Goal: Task Accomplishment & Management: Manage account settings

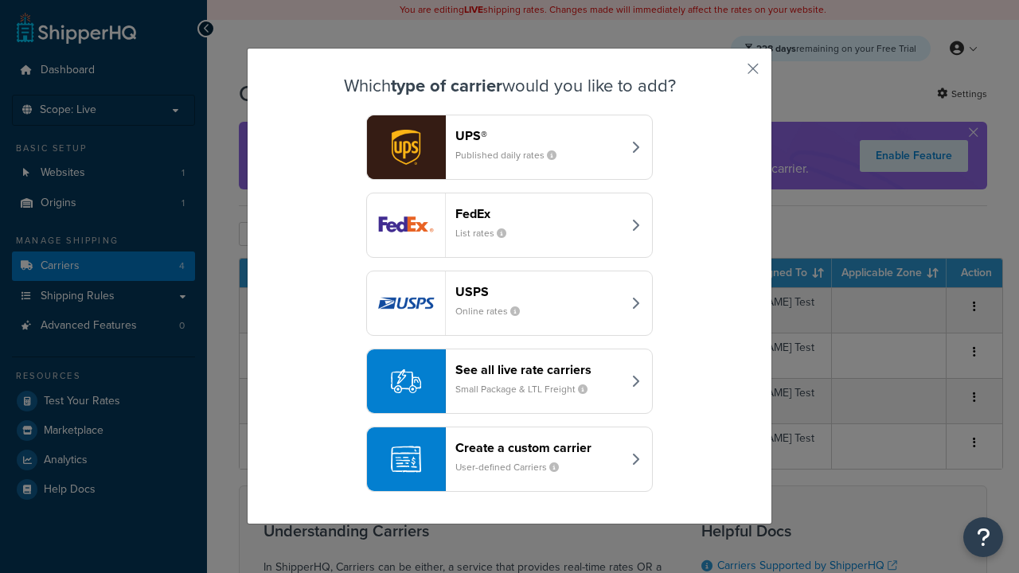
click at [509, 206] on header "FedEx" at bounding box center [538, 213] width 166 height 15
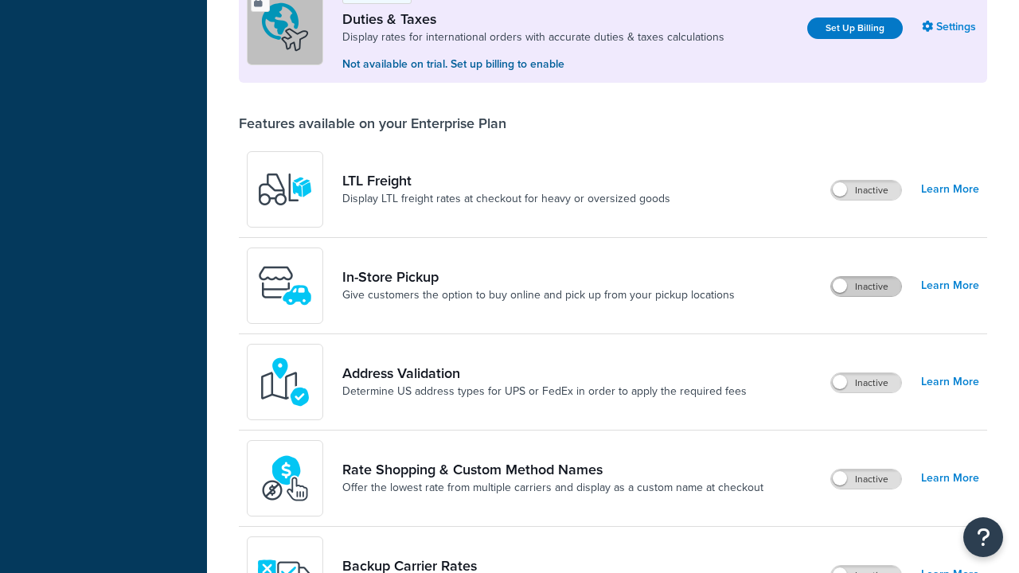
click at [866, 277] on label "Inactive" at bounding box center [866, 286] width 70 height 19
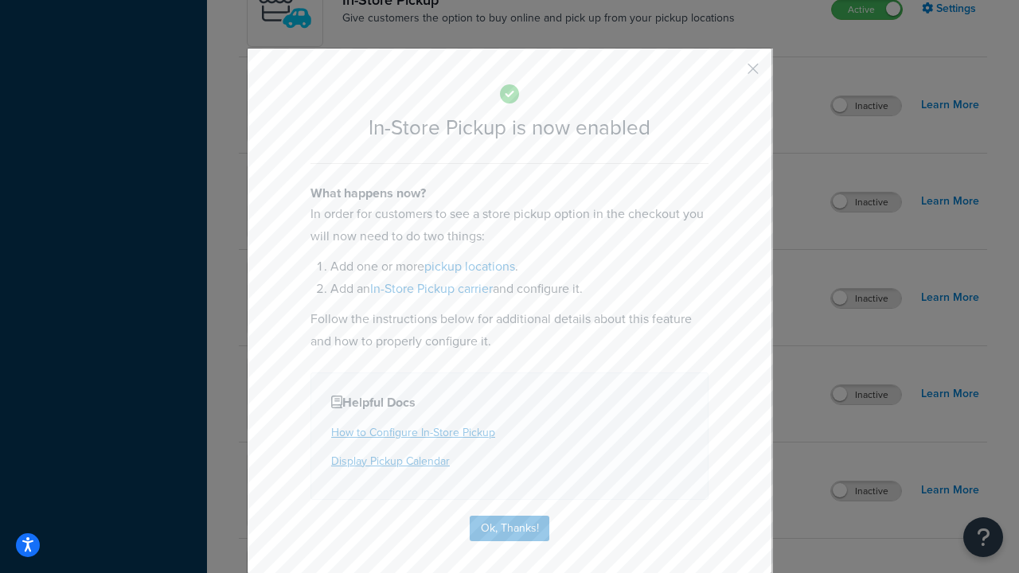
click at [729, 74] on button "button" at bounding box center [729, 74] width 4 height 4
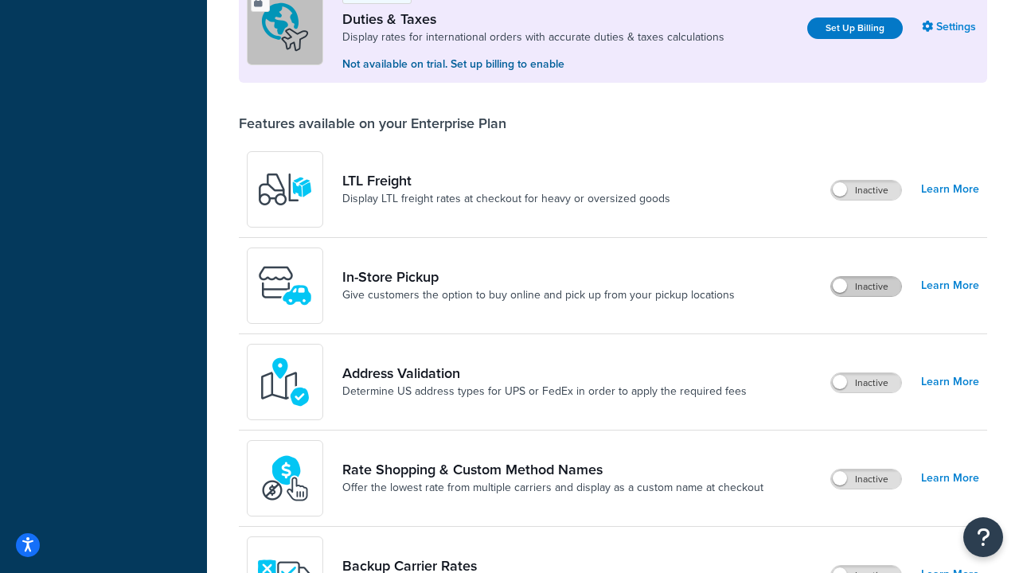
scroll to position [485, 0]
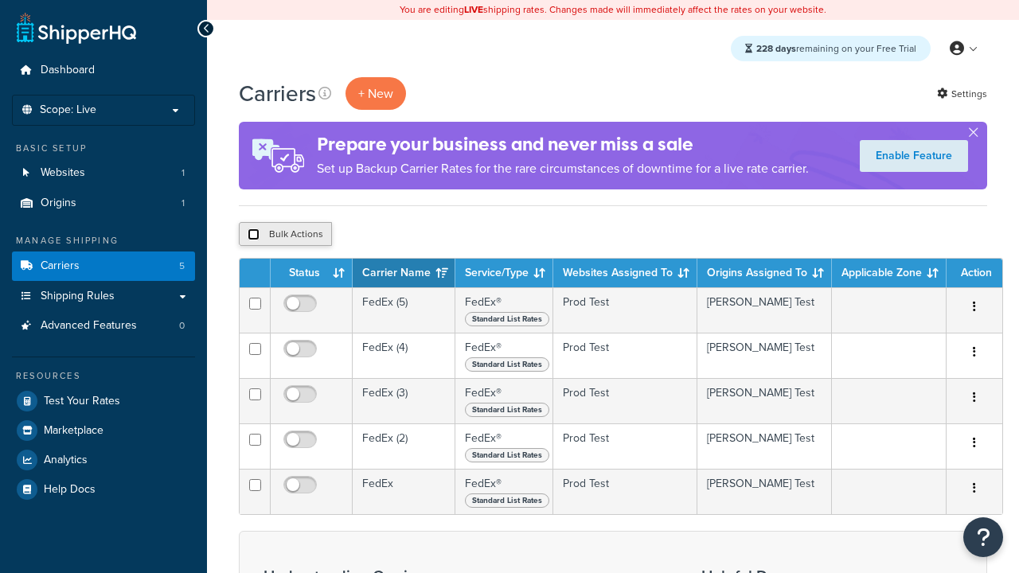
click at [253, 235] on input "checkbox" at bounding box center [253, 234] width 12 height 12
checkbox input "true"
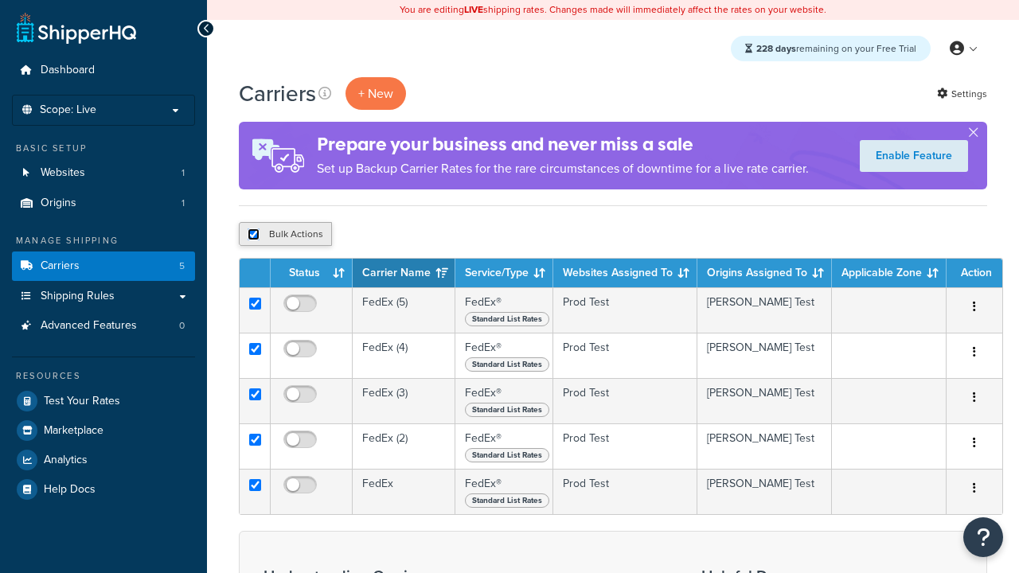
checkbox input "true"
click at [0, 0] on button "Delete" at bounding box center [0, 0] width 0 height 0
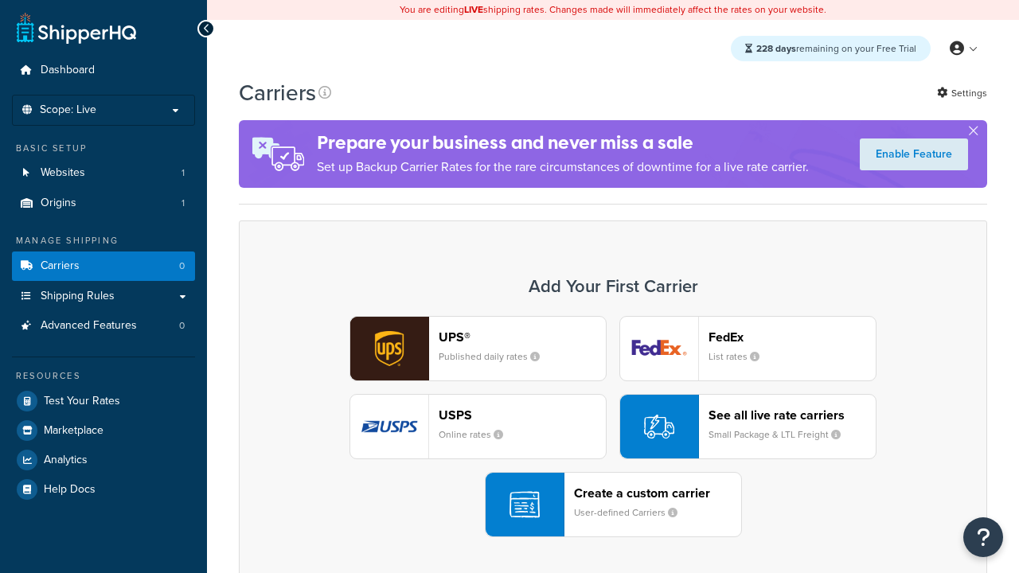
click at [613, 504] on div "Create a custom carrier User-defined Carriers" at bounding box center [657, 504] width 167 height 38
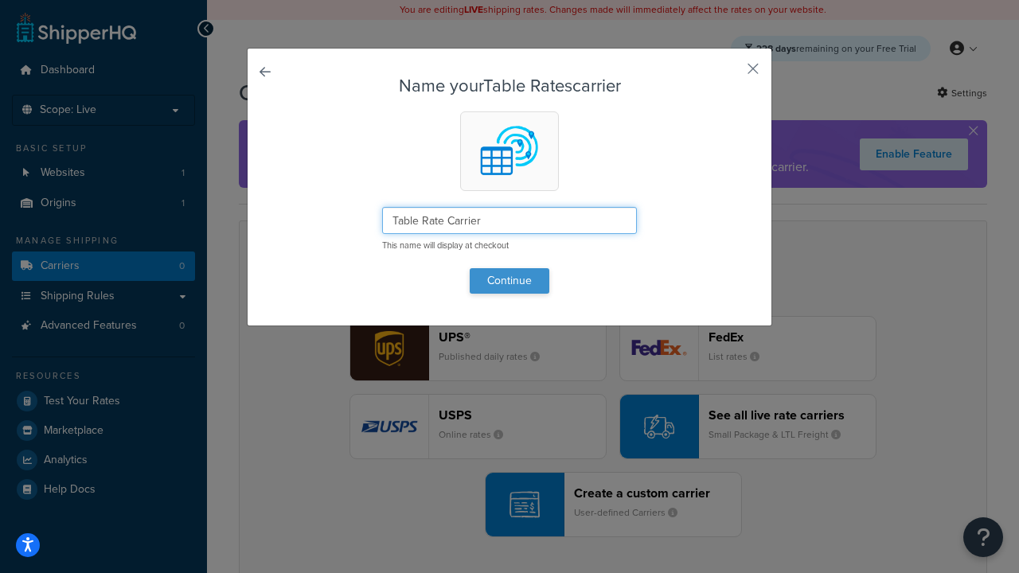
type input "Table Rate Carrier"
click at [509, 280] on button "Continue" at bounding box center [509, 280] width 80 height 25
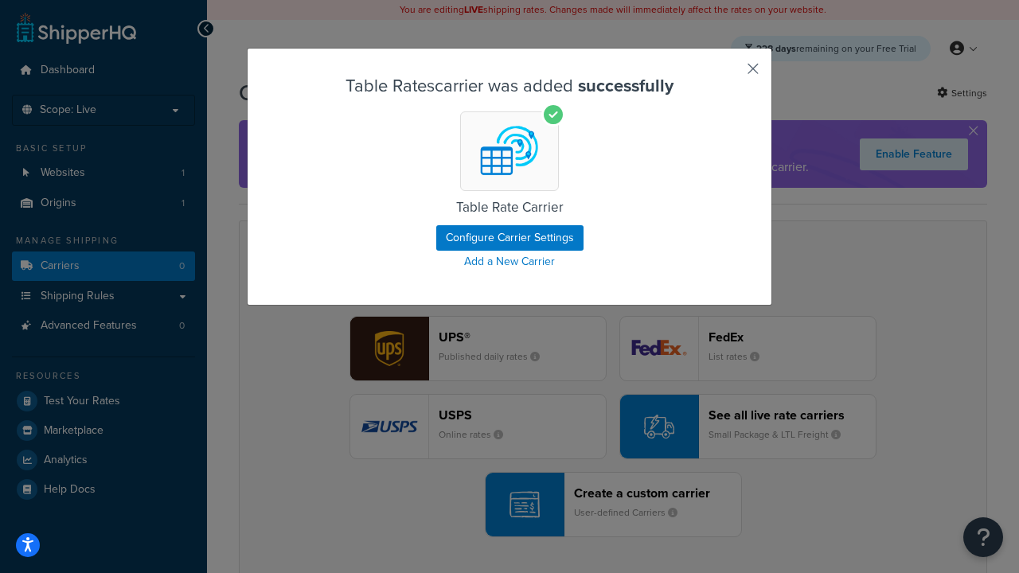
click at [729, 74] on button "button" at bounding box center [729, 74] width 4 height 4
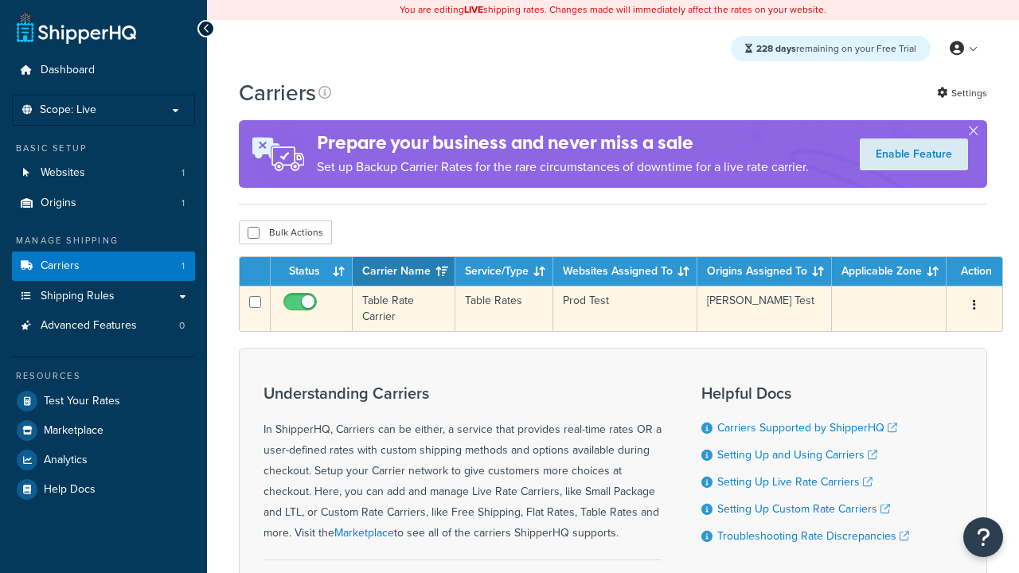
click at [974, 308] on icon "button" at bounding box center [973, 304] width 3 height 11
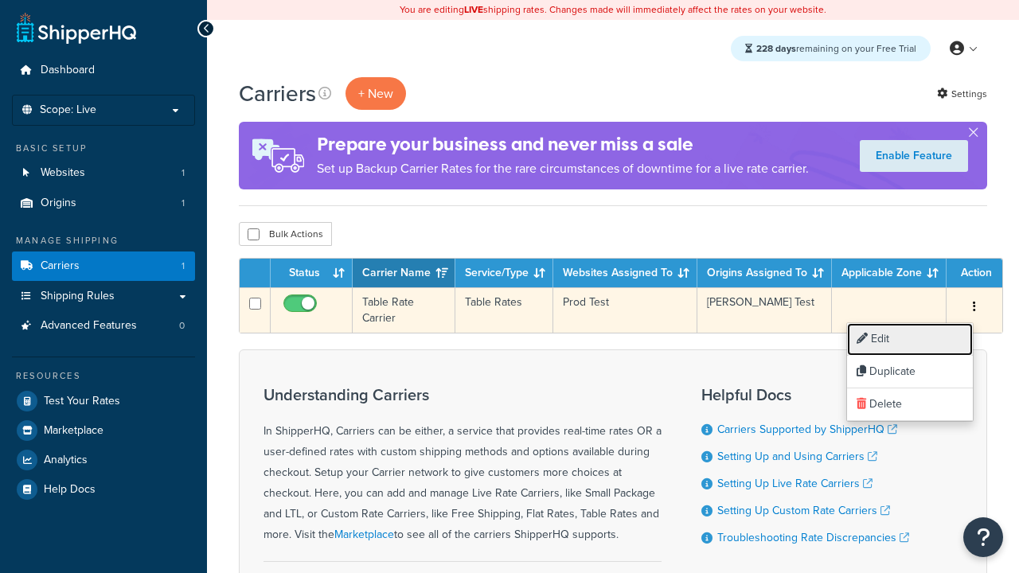
click at [910, 339] on link "Edit" at bounding box center [910, 339] width 126 height 33
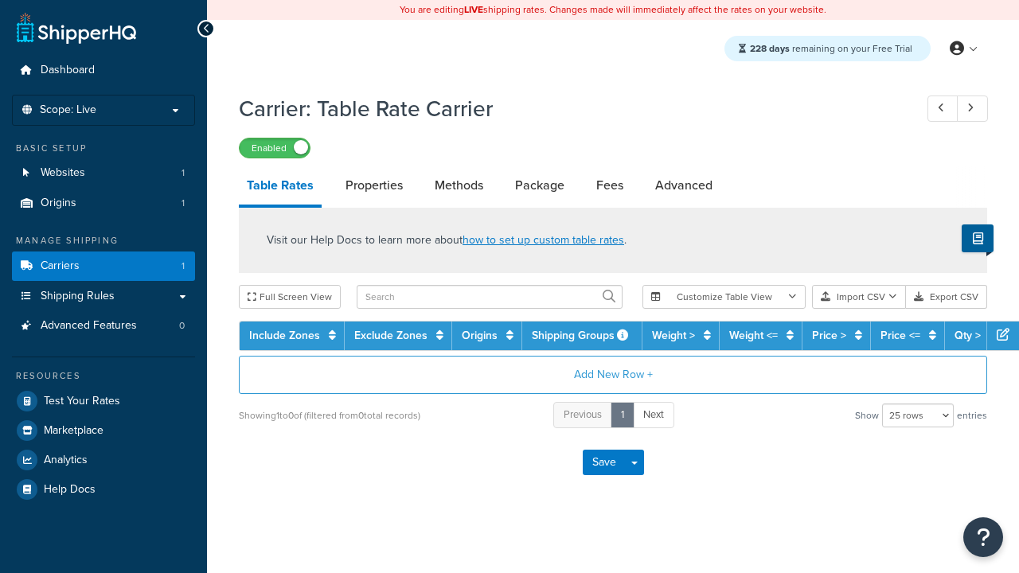
select select "25"
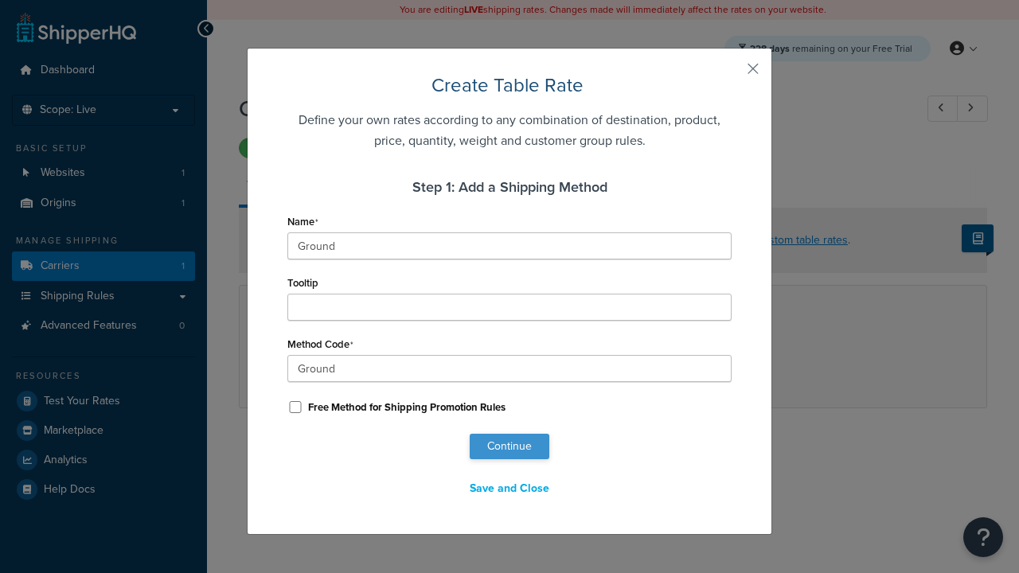
type input "Ground"
click at [509, 446] on button "Continue" at bounding box center [509, 446] width 80 height 25
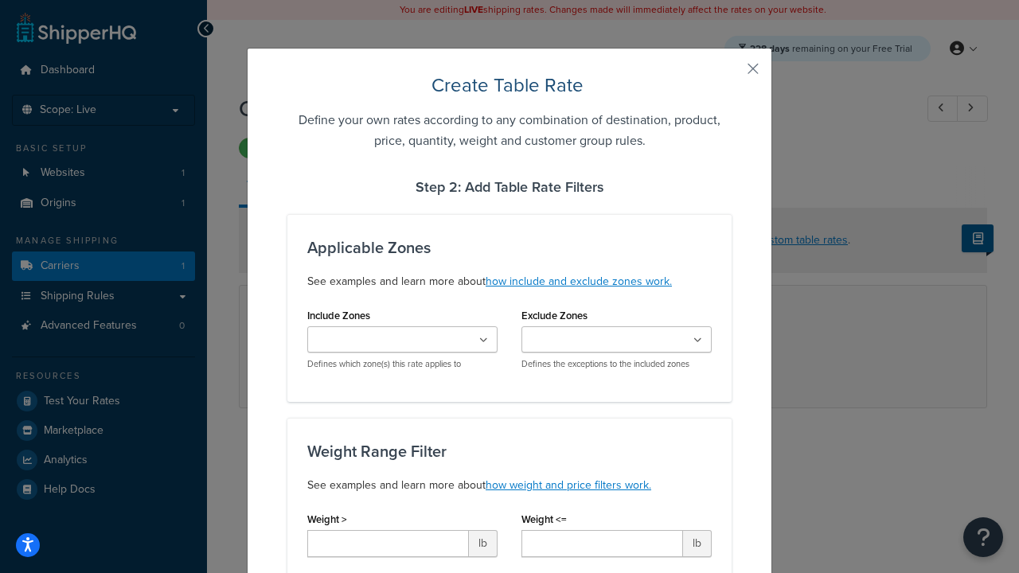
type input "10"
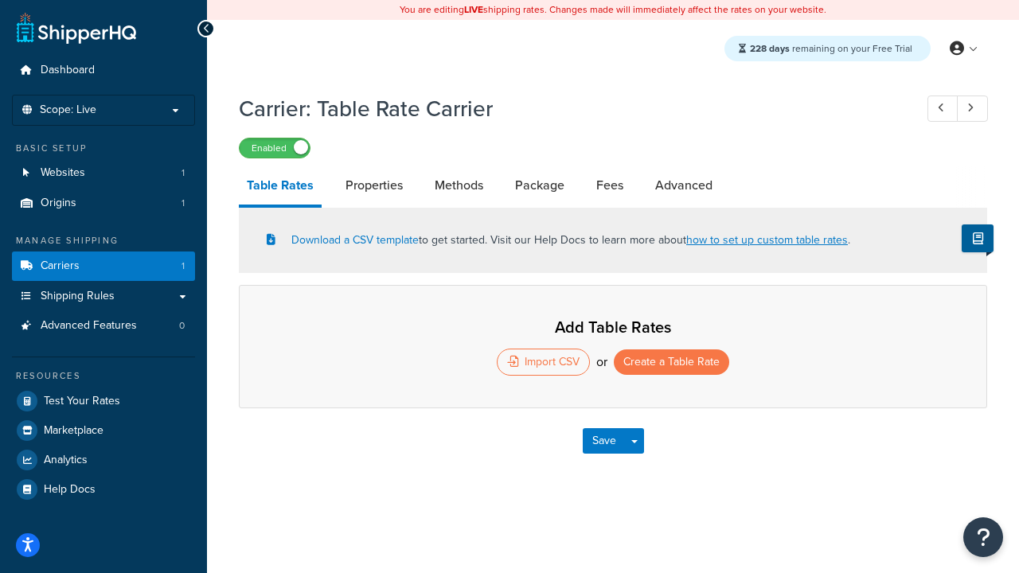
select select "25"
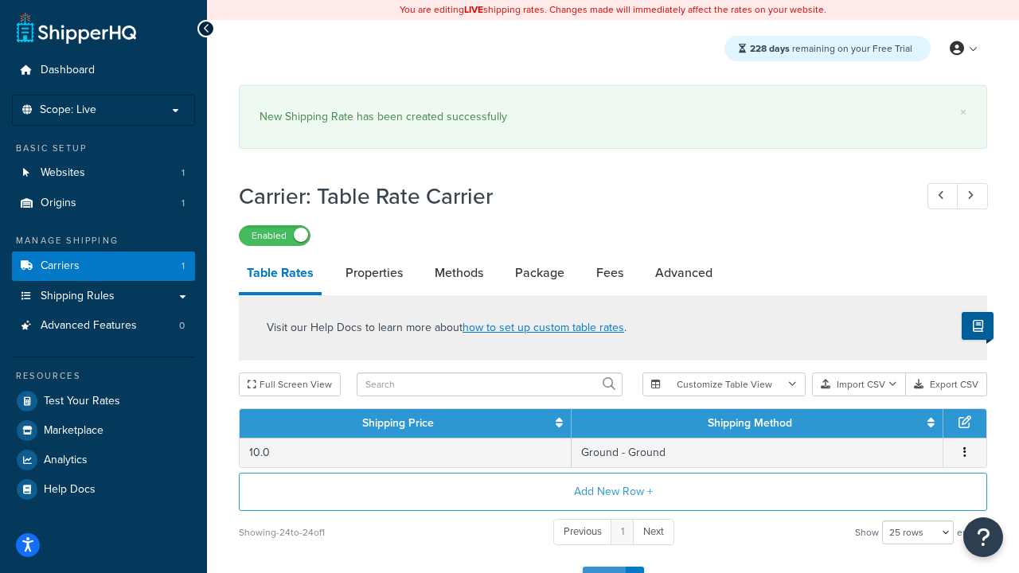
click at [603, 567] on button "Save" at bounding box center [603, 579] width 43 height 25
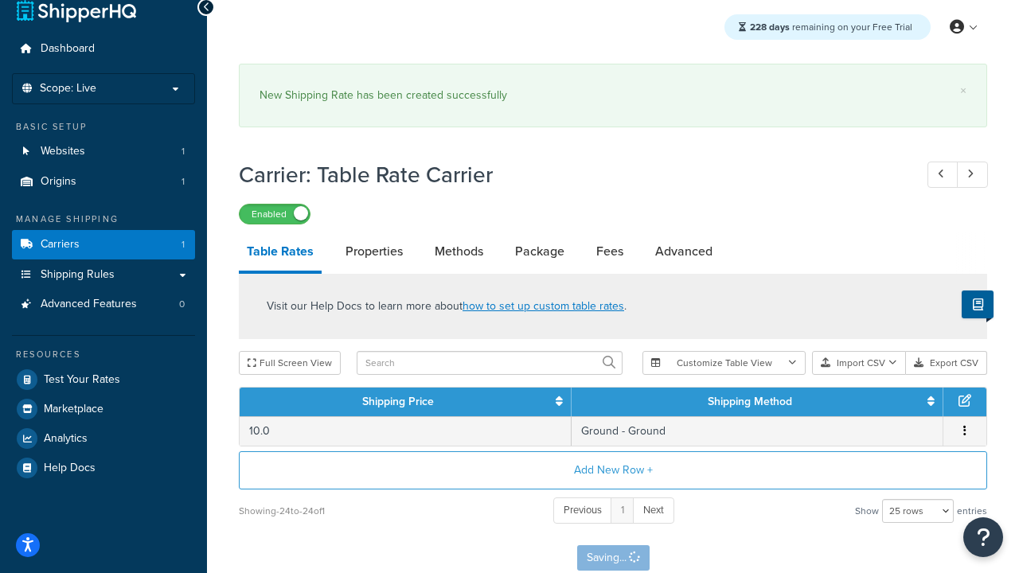
scroll to position [0, 0]
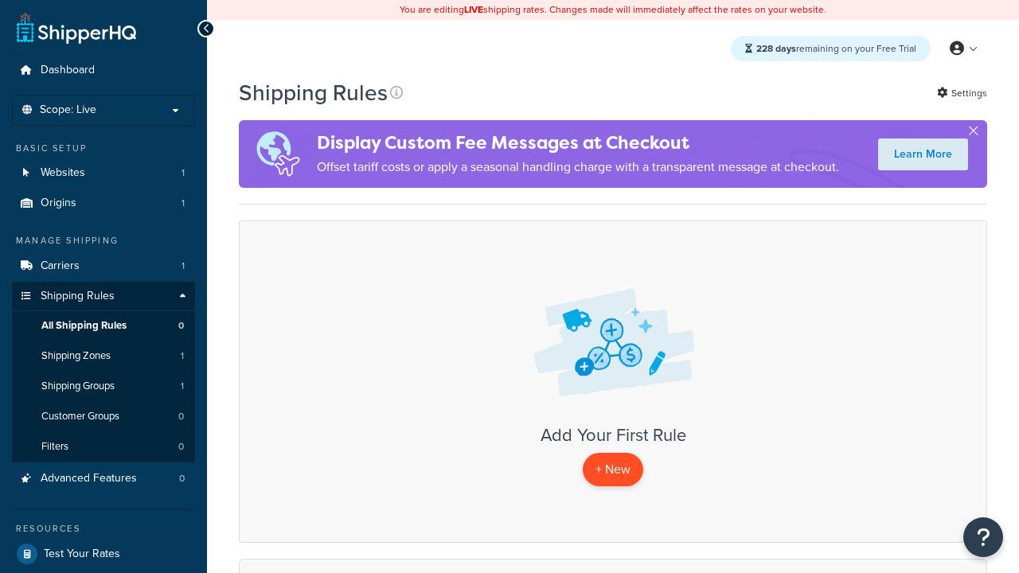
click at [613, 469] on p "+ New" at bounding box center [612, 469] width 60 height 33
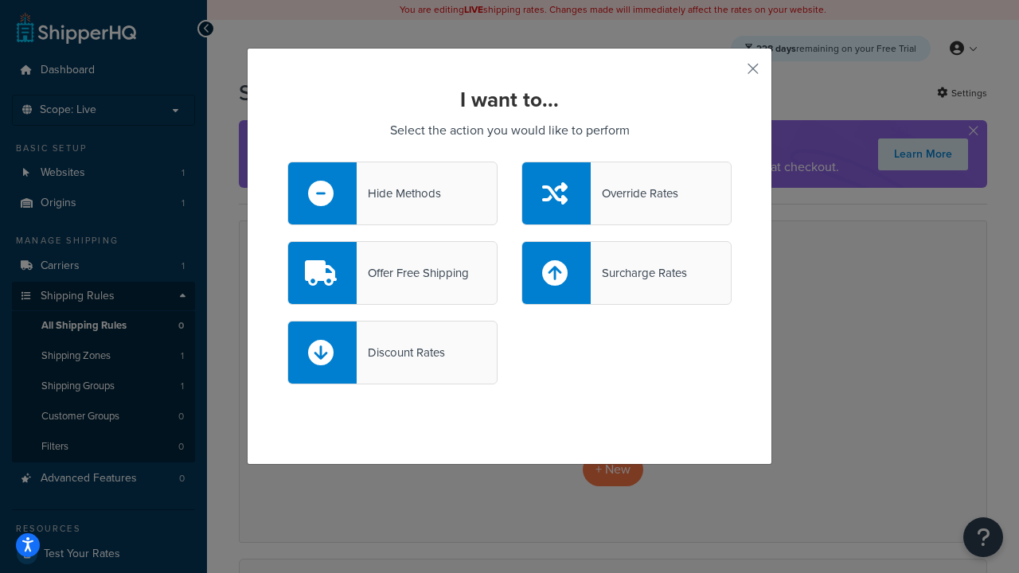
click at [626, 193] on div "Override Rates" at bounding box center [634, 193] width 88 height 22
click at [0, 0] on input "Override Rates" at bounding box center [0, 0] width 0 height 0
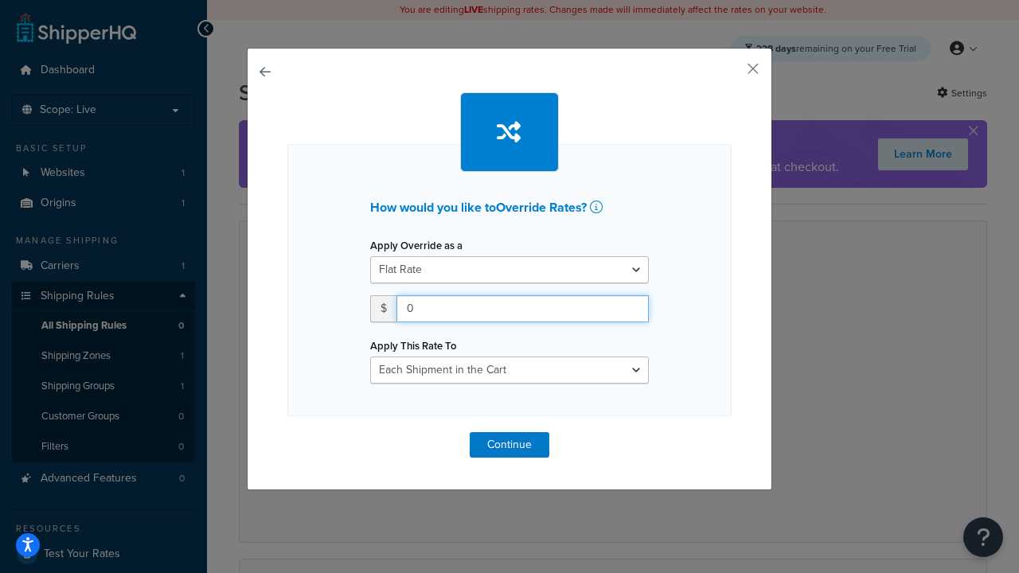
type input "100"
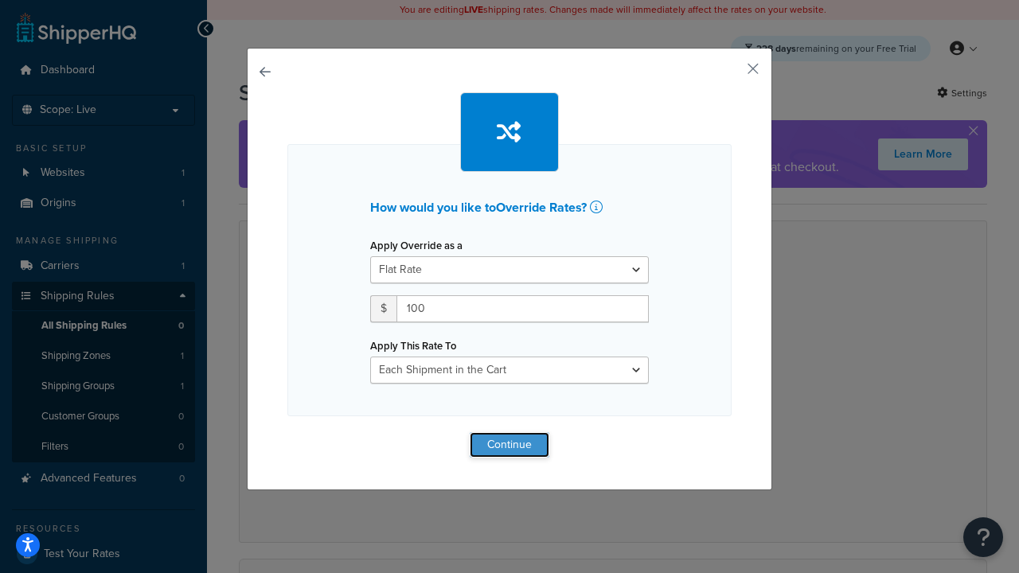
click at [509, 444] on button "Continue" at bounding box center [509, 444] width 80 height 25
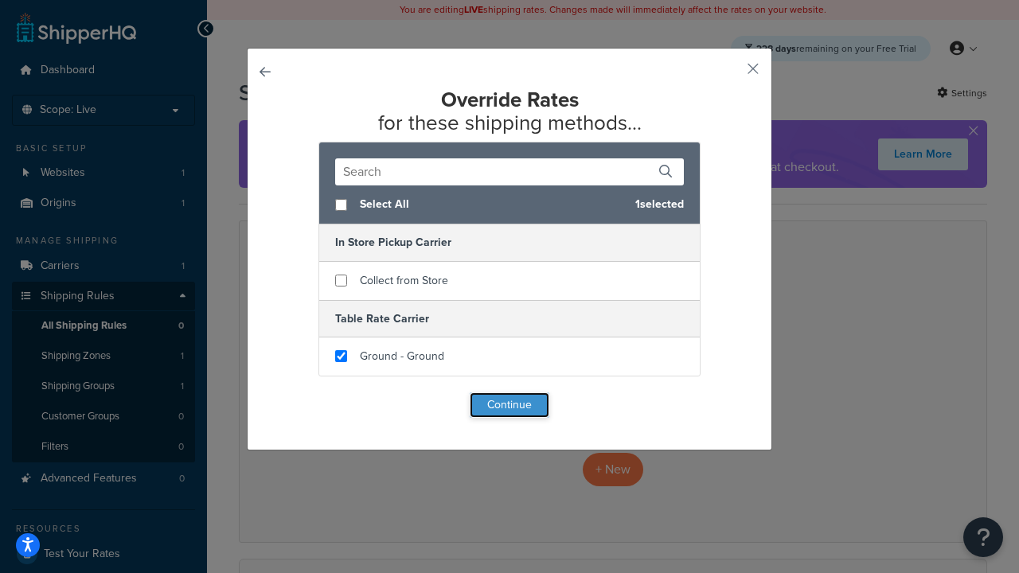
click at [509, 406] on button "Continue" at bounding box center [509, 404] width 80 height 25
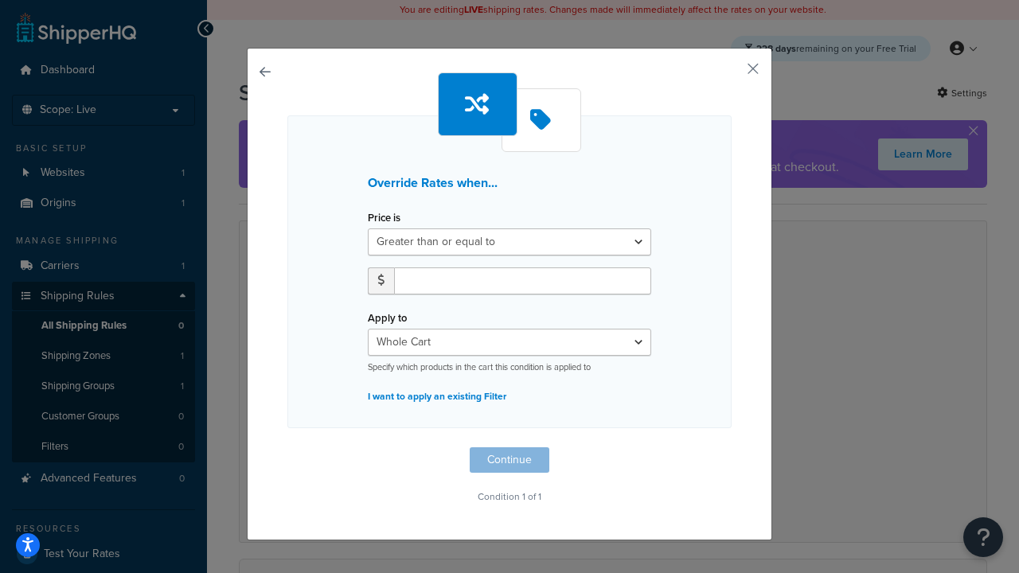
click at [384, 218] on label "Price is" at bounding box center [384, 218] width 33 height 12
click at [384, 228] on select "Greater than or equal to Between or equal to Less than or equal to" at bounding box center [509, 241] width 283 height 27
click at [522, 280] on input "number" at bounding box center [522, 280] width 257 height 27
type input "100"
click at [509, 460] on button "Continue" at bounding box center [509, 459] width 80 height 25
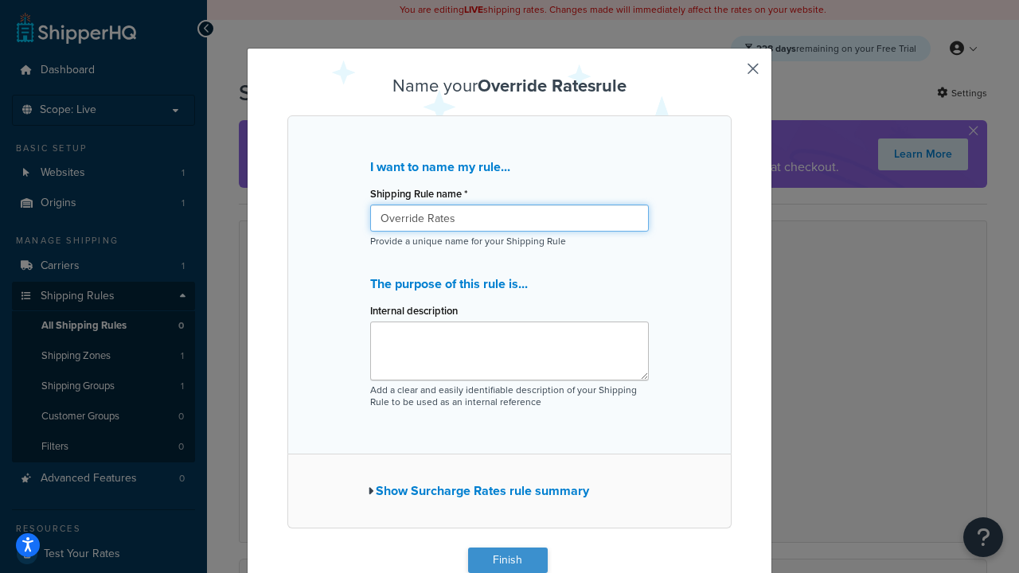
type input "Override Rates"
click at [507, 560] on button "Finish" at bounding box center [508, 559] width 80 height 25
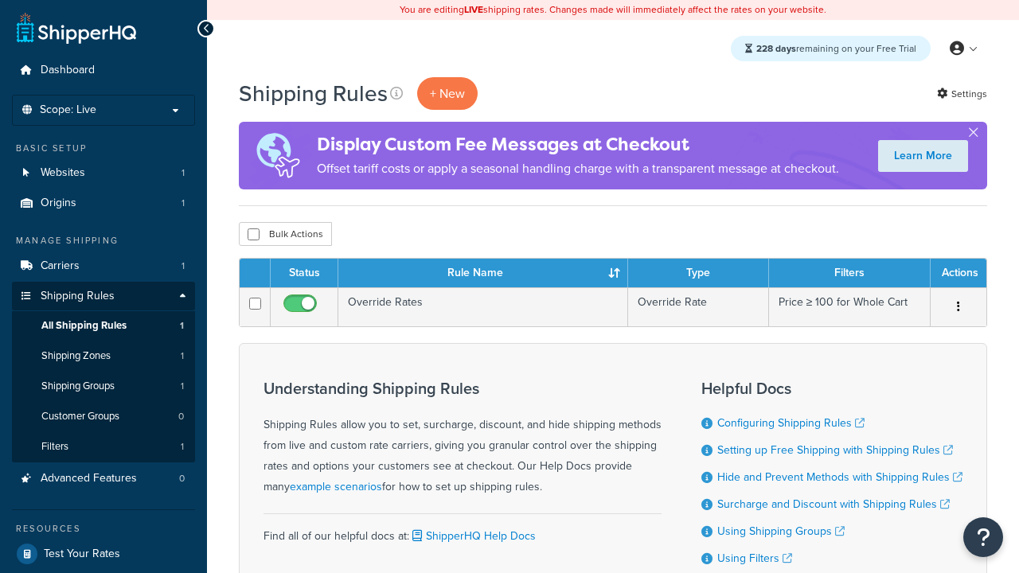
click at [304, 274] on th "Status" at bounding box center [305, 273] width 68 height 29
click at [482, 274] on th "Rule Name" at bounding box center [483, 273] width 290 height 29
click at [698, 274] on th "Type" at bounding box center [698, 273] width 141 height 29
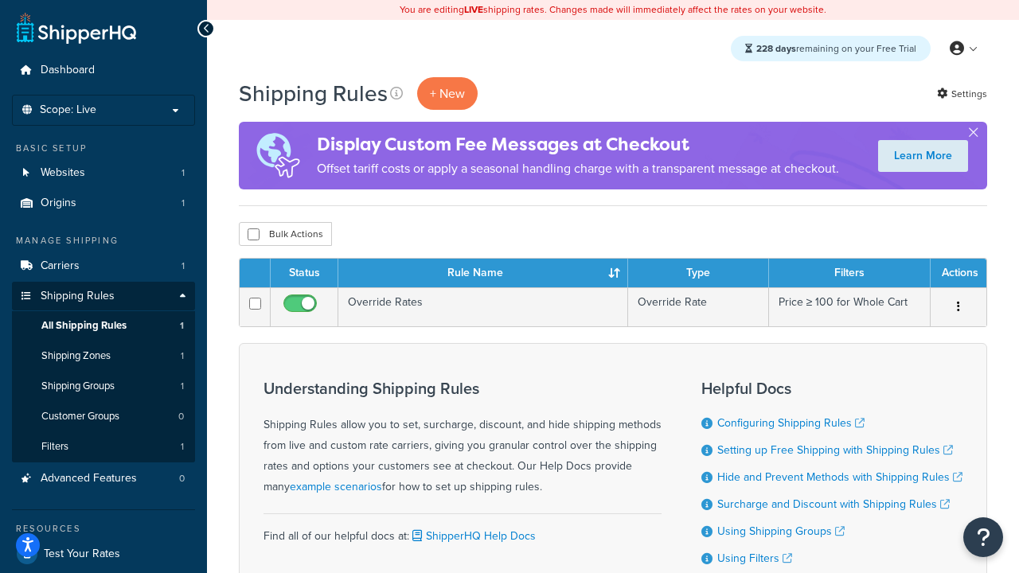
click at [698, 274] on th "Type" at bounding box center [698, 273] width 141 height 29
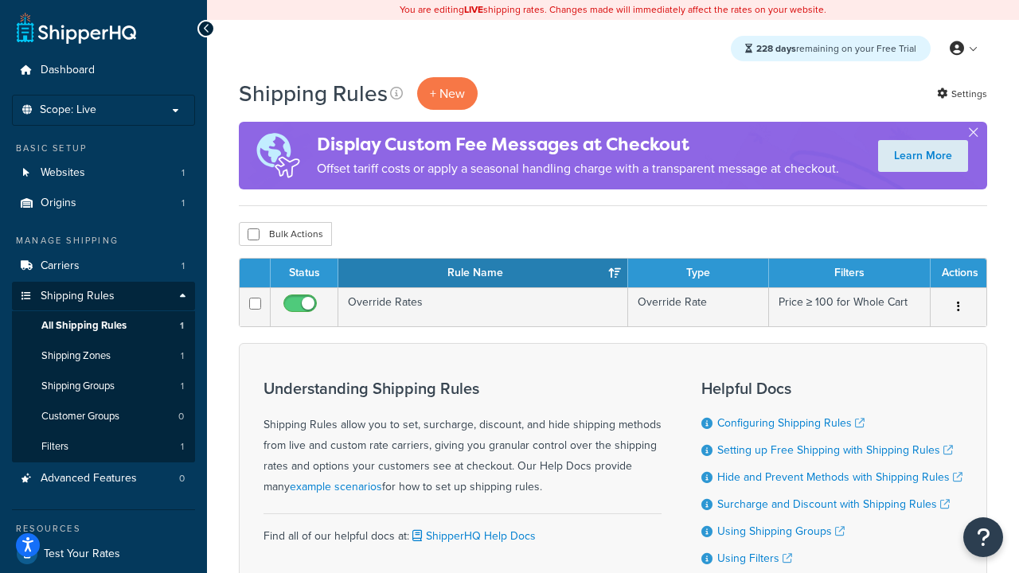
click at [849, 274] on th "Filters" at bounding box center [850, 273] width 162 height 29
click at [957, 274] on th "Actions" at bounding box center [958, 273] width 56 height 29
click at [396, 93] on icon at bounding box center [396, 93] width 13 height 13
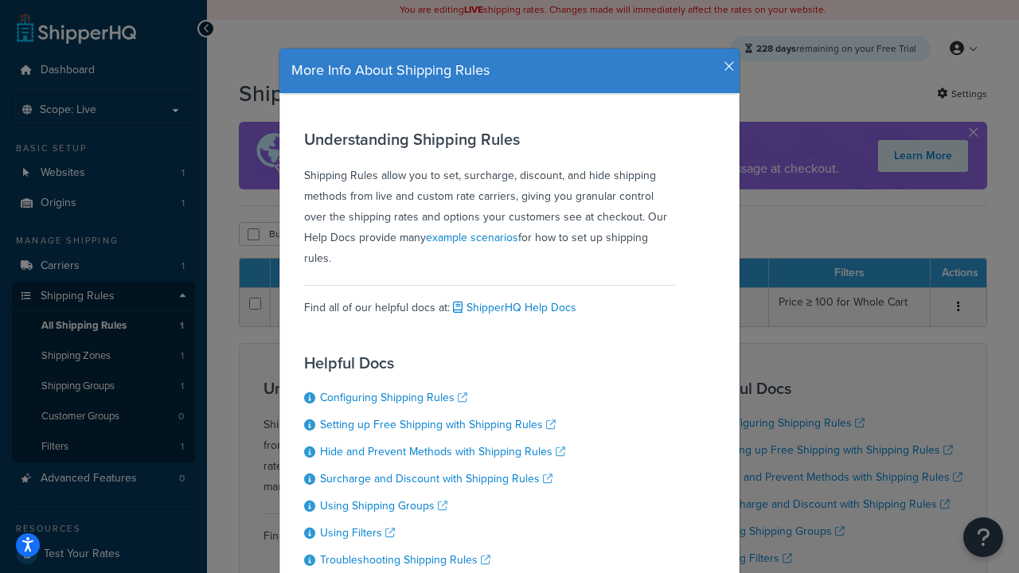
click at [725, 60] on icon "button" at bounding box center [728, 67] width 11 height 14
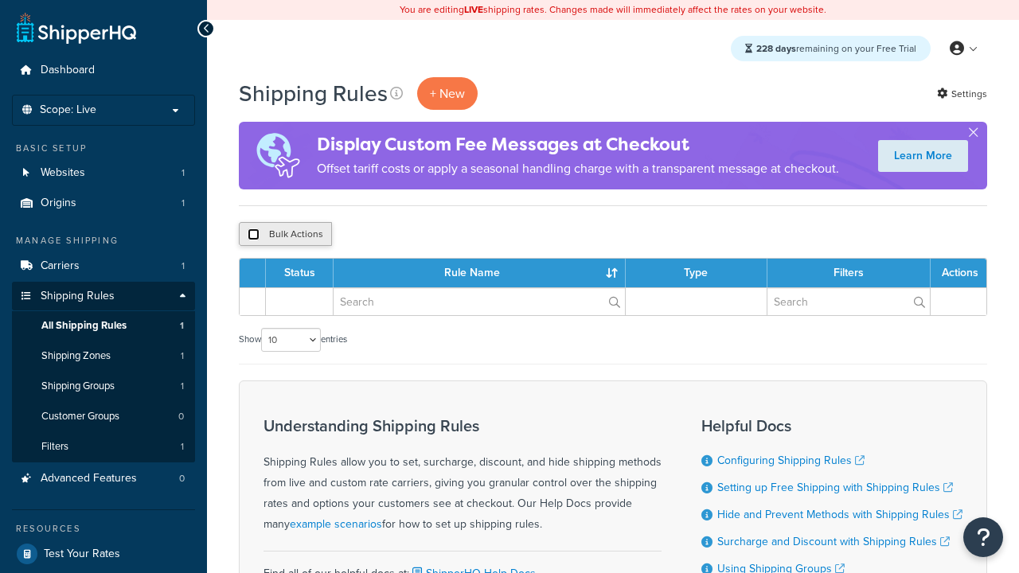
click at [253, 235] on input "checkbox" at bounding box center [253, 234] width 12 height 12
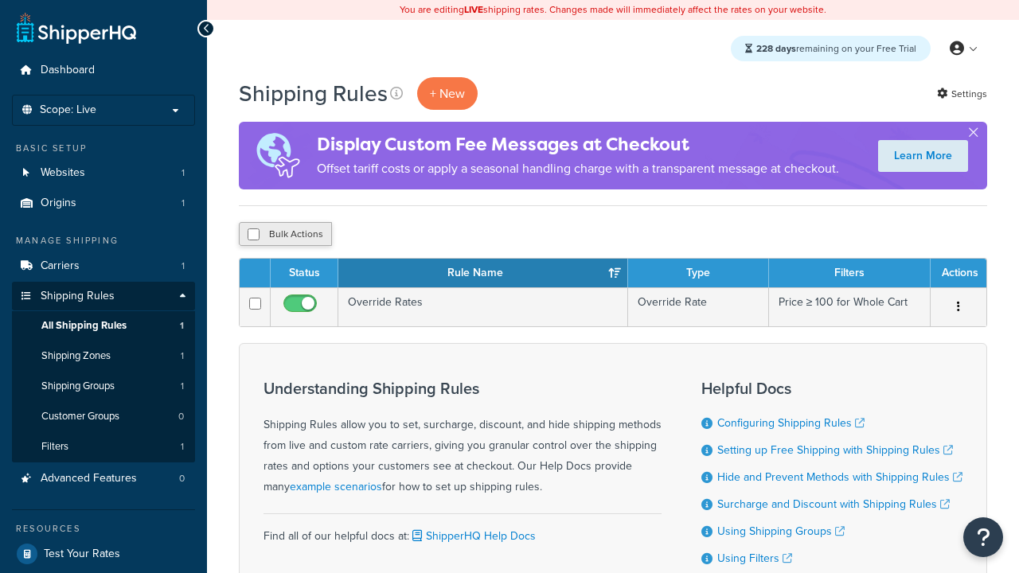
click at [285, 235] on button "Bulk Actions" at bounding box center [285, 234] width 93 height 24
checkbox input "true"
click at [428, 235] on button "Delete" at bounding box center [424, 234] width 55 height 24
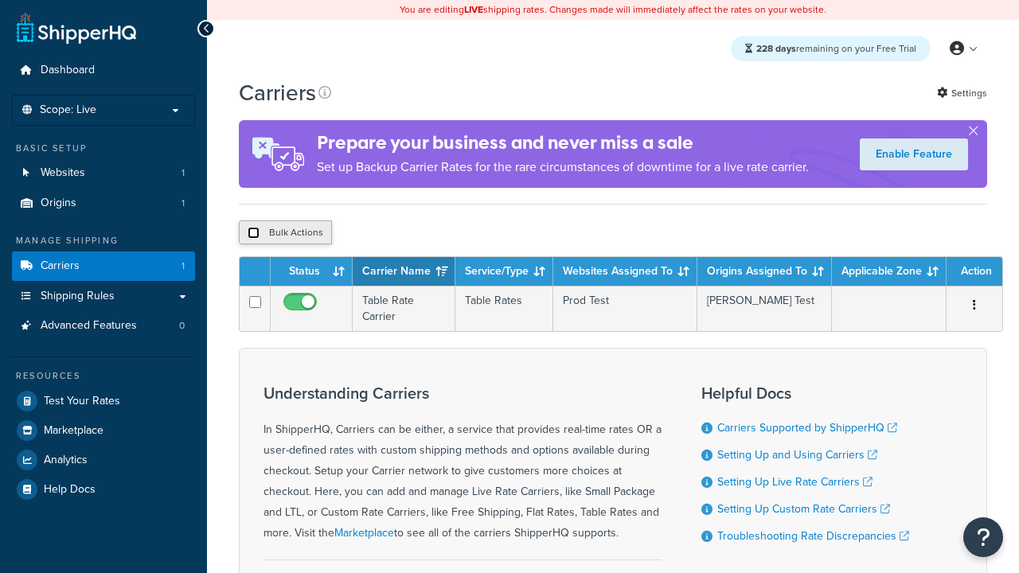
click at [253, 233] on input "checkbox" at bounding box center [253, 233] width 12 height 12
checkbox input "true"
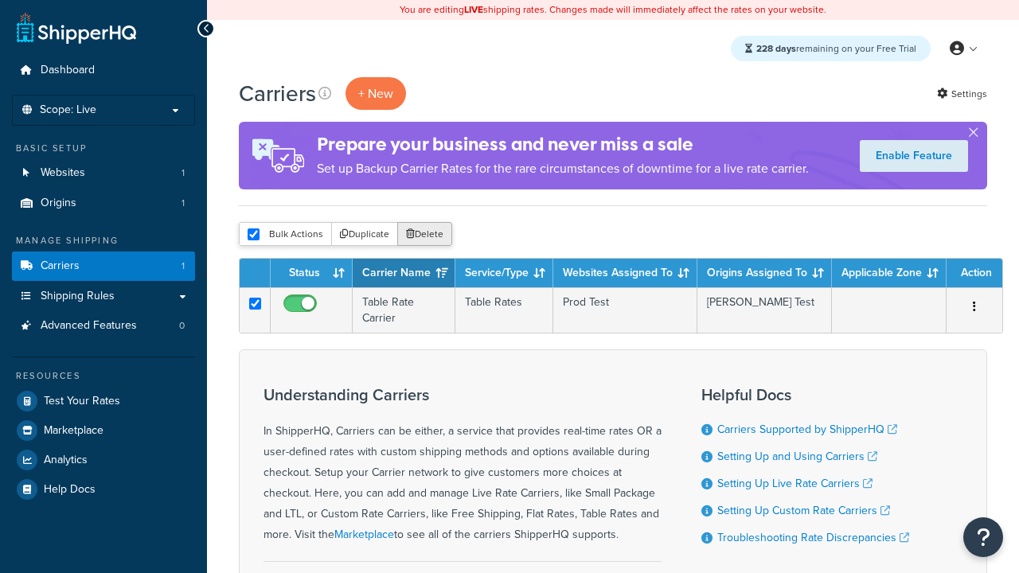
click at [428, 235] on button "Delete" at bounding box center [424, 234] width 55 height 24
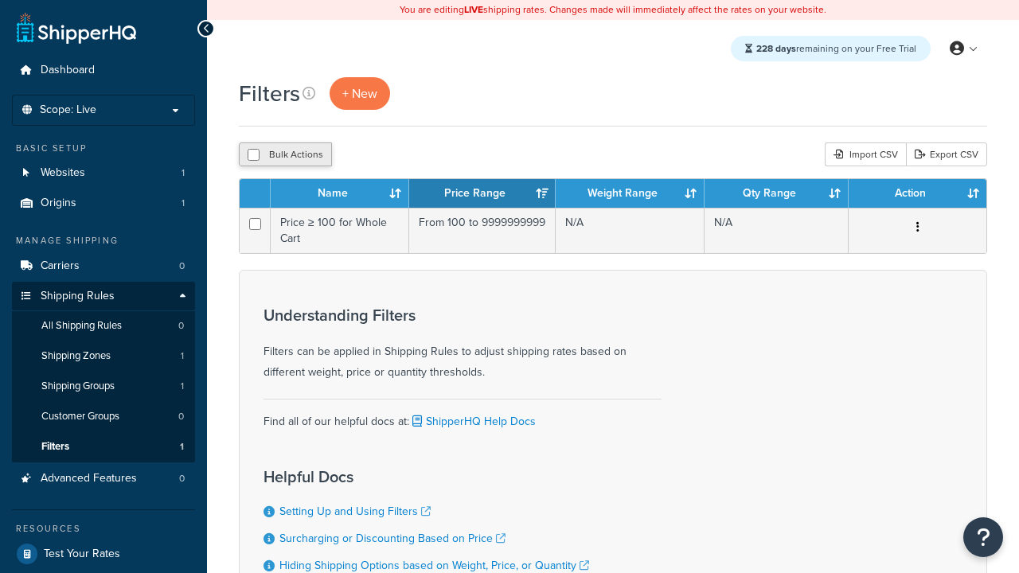
click at [285, 155] on button "Bulk Actions" at bounding box center [285, 154] width 93 height 24
checkbox input "true"
click at [428, 155] on button "Delete" at bounding box center [424, 154] width 55 height 24
